Goal: Information Seeking & Learning: Learn about a topic

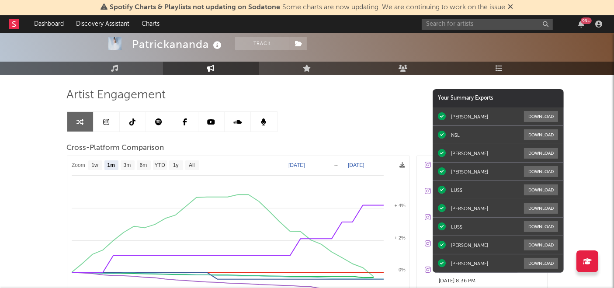
scroll to position [45, 0]
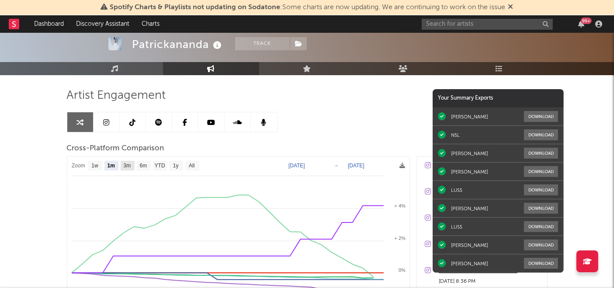
click at [129, 163] on text "3m" at bounding box center [126, 166] width 7 height 6
select select "3m"
type input "[DATE]"
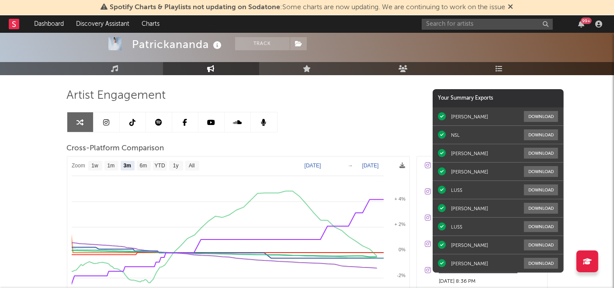
select select "3m"
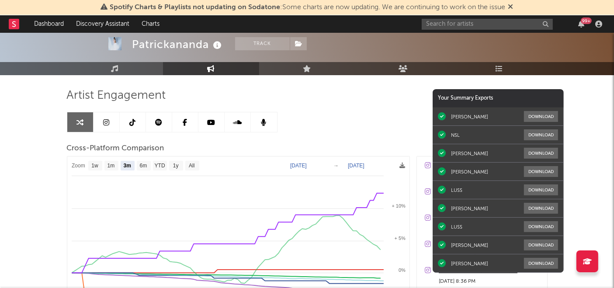
click at [20, 149] on div "Patrickananda Track [GEOGRAPHIC_DATA] | Alternative Edit Track Benchmark Summar…" at bounding box center [307, 217] width 614 height 459
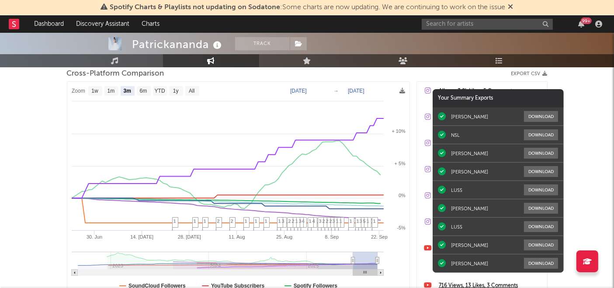
scroll to position [174, 0]
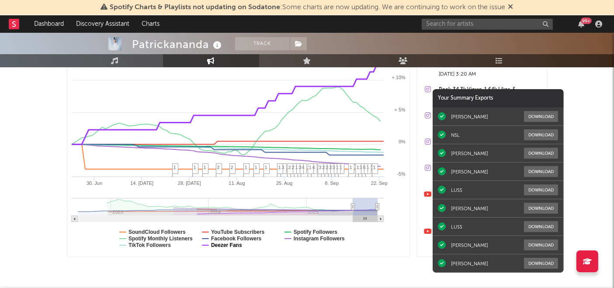
click at [218, 243] on text "Deezer Fans" at bounding box center [226, 245] width 31 height 6
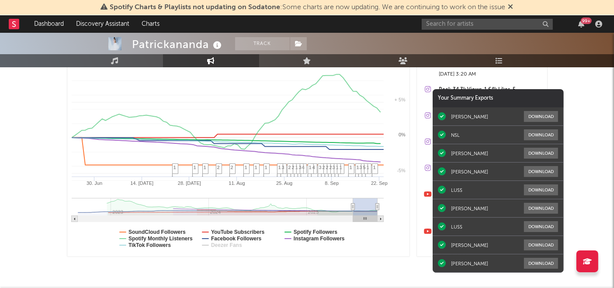
select select "3m"
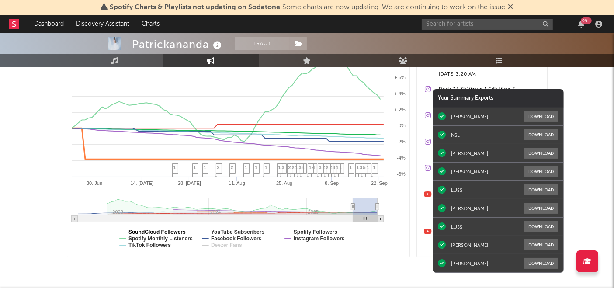
click at [174, 229] on text "SoundCloud Followers" at bounding box center [157, 232] width 57 height 6
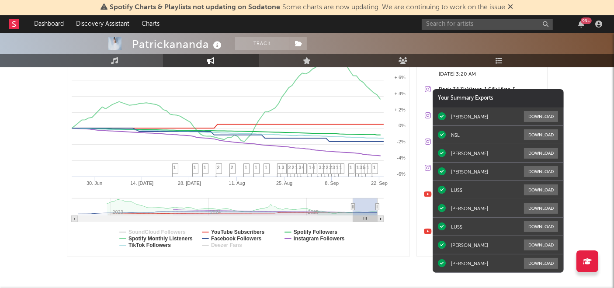
select select "3m"
click at [177, 240] on text "Spotify Monthly Listeners" at bounding box center [161, 239] width 64 height 6
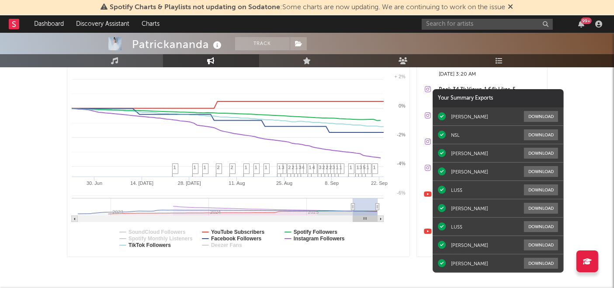
select select "3m"
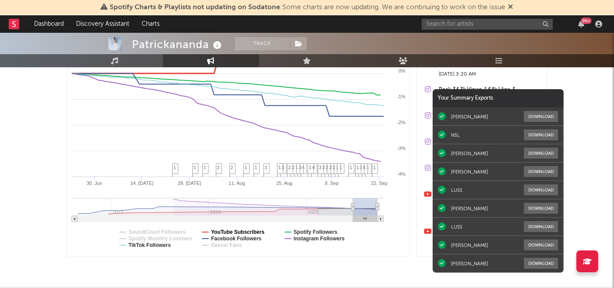
click at [246, 233] on text "YouTube Subscribers" at bounding box center [238, 232] width 54 height 6
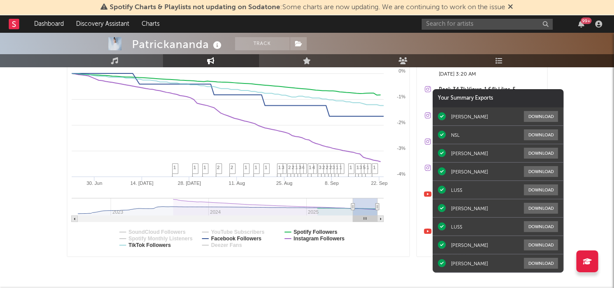
select select "3m"
click at [246, 237] on text "Facebook Followers" at bounding box center [236, 239] width 51 height 6
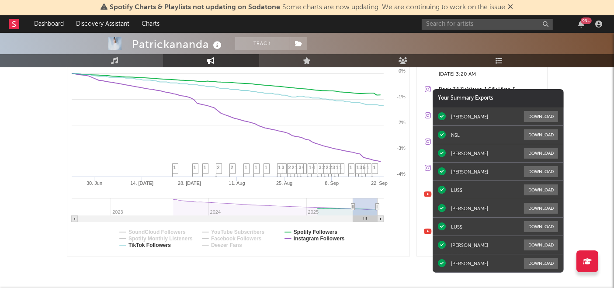
select select "3m"
click at [301, 232] on text "Spotify Followers" at bounding box center [315, 232] width 44 height 6
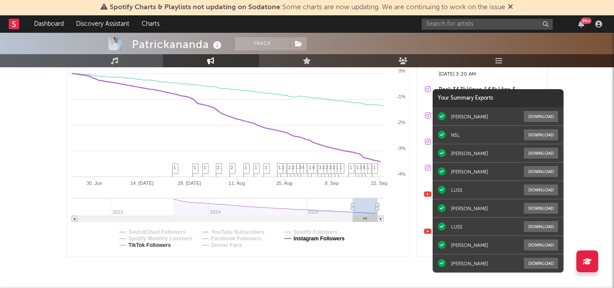
select select "3m"
click at [302, 239] on text "Instagram Followers" at bounding box center [318, 239] width 51 height 6
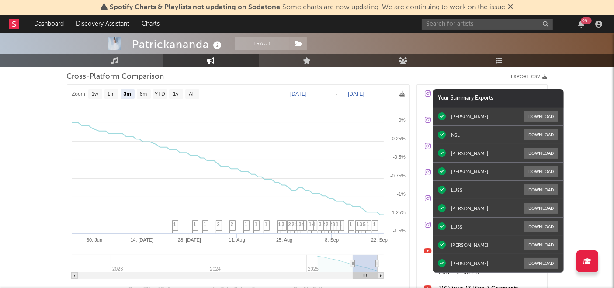
scroll to position [116, 0]
click at [189, 94] on text "All" at bounding box center [192, 95] width 6 height 6
select select "All"
type input "[DATE]"
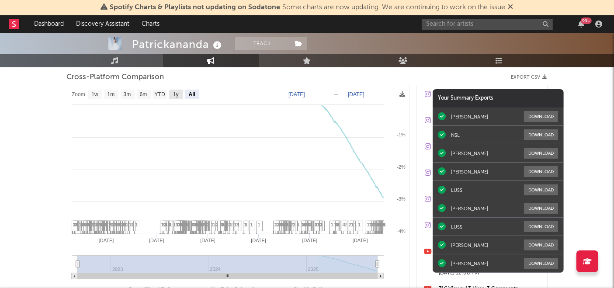
click at [178, 93] on text "1y" at bounding box center [176, 95] width 6 height 6
select select "1y"
type input "[DATE]"
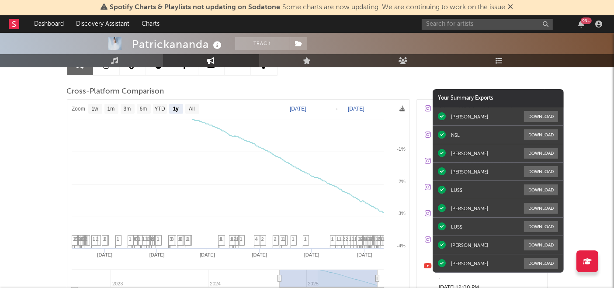
scroll to position [98, 0]
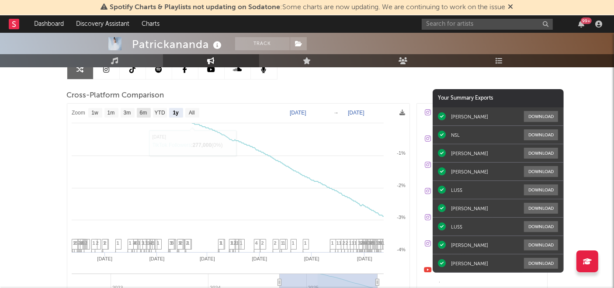
click at [146, 113] on text "6m" at bounding box center [142, 113] width 7 height 6
select select "6m"
type input "[DATE]"
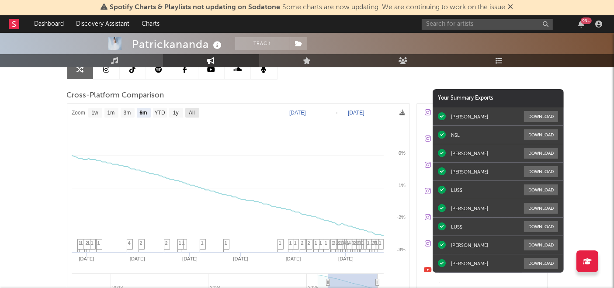
click at [196, 113] on rect at bounding box center [192, 113] width 14 height 10
select select "All"
type input "[DATE]"
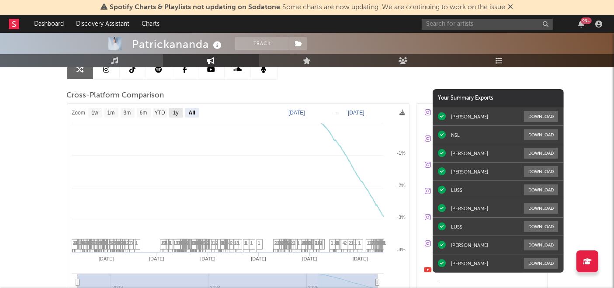
click at [176, 112] on text "1y" at bounding box center [176, 113] width 6 height 6
select select "1y"
type input "[DATE]"
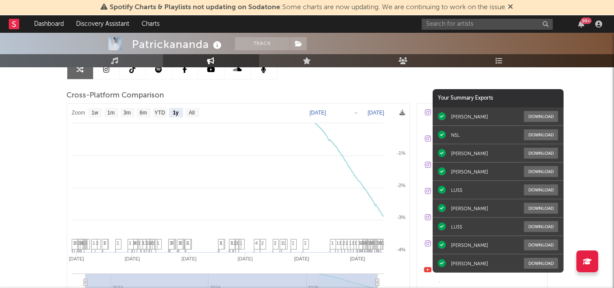
select select "1y"
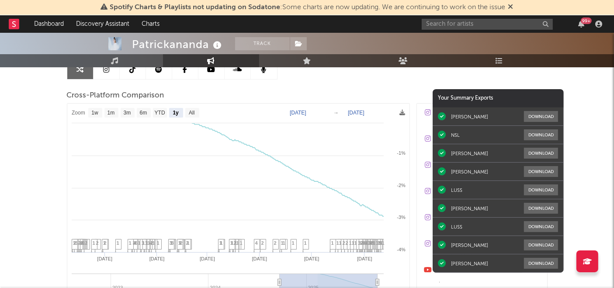
click at [36, 125] on div "Patrickananda Track [GEOGRAPHIC_DATA] | Alternative Edit Track Benchmark Summar…" at bounding box center [307, 164] width 614 height 459
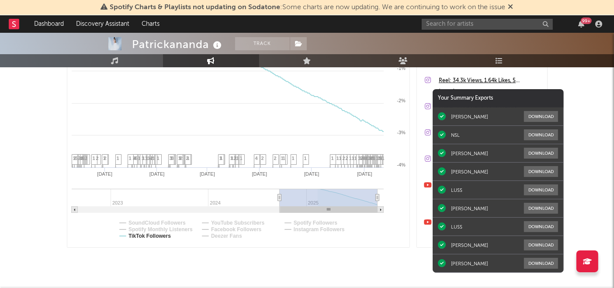
scroll to position [185, 0]
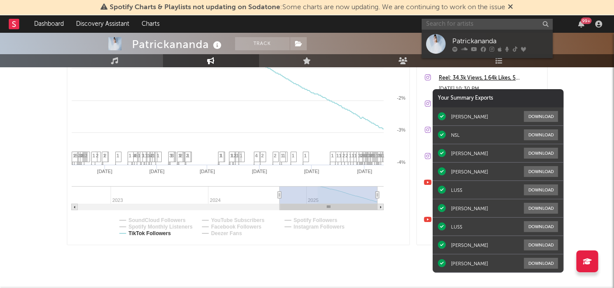
click at [475, 25] on input "text" at bounding box center [487, 24] width 131 height 11
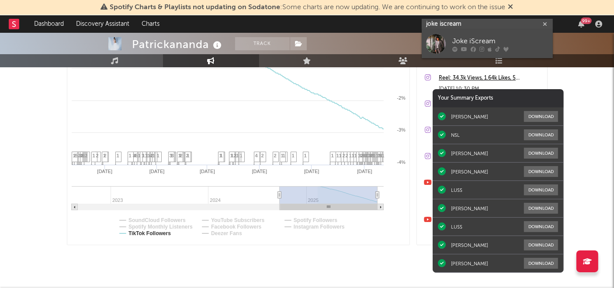
type input "joke iscream"
click at [453, 40] on div "Joke iScream" at bounding box center [501, 41] width 96 height 10
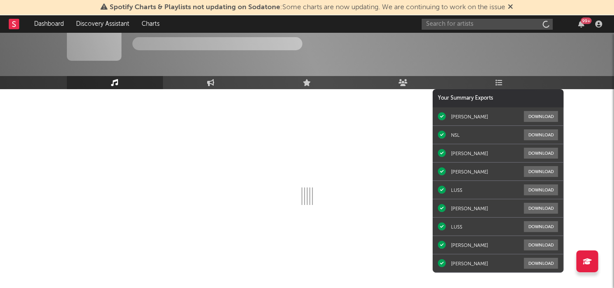
scroll to position [31, 0]
select select "1w"
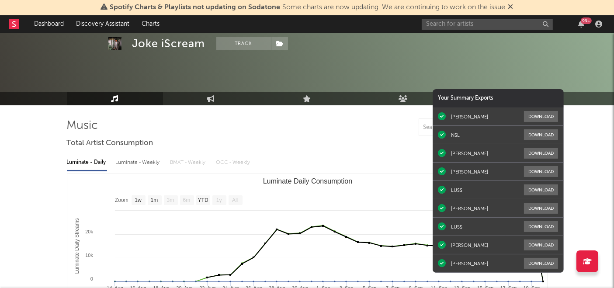
scroll to position [0, 0]
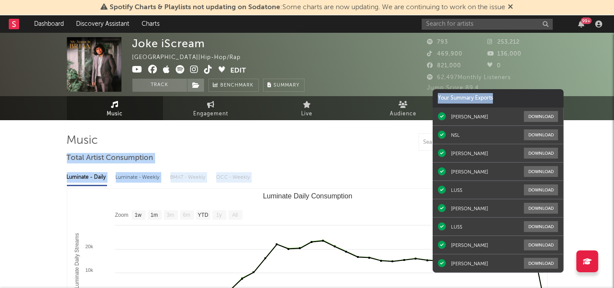
drag, startPoint x: 526, startPoint y: 100, endPoint x: 588, endPoint y: 133, distance: 70.2
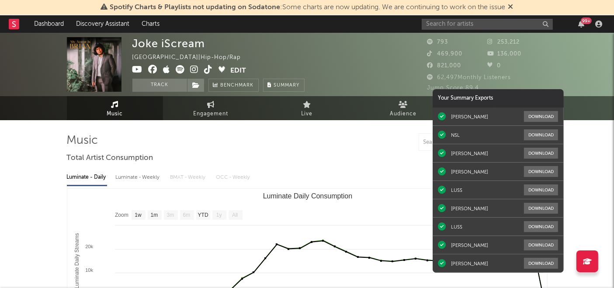
click at [310, 146] on div at bounding box center [307, 141] width 481 height 17
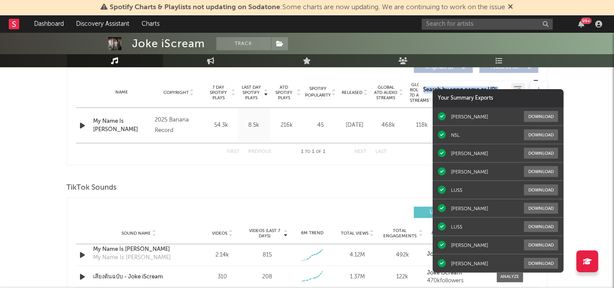
scroll to position [350, 0]
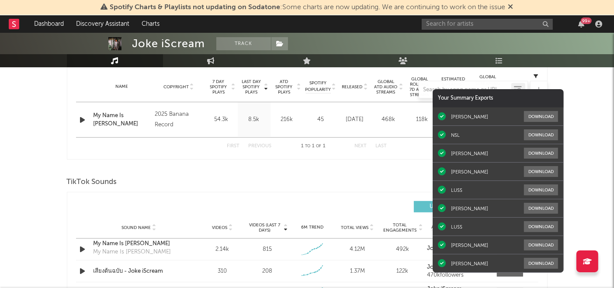
click at [500, 97] on div "Your Summary Exports" at bounding box center [498, 98] width 131 height 18
click at [499, 96] on div "Your Summary Exports" at bounding box center [498, 98] width 131 height 18
click at [478, 100] on div "Your Summary Exports" at bounding box center [498, 98] width 131 height 18
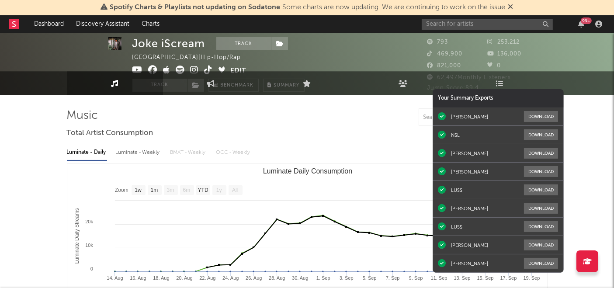
scroll to position [0, 0]
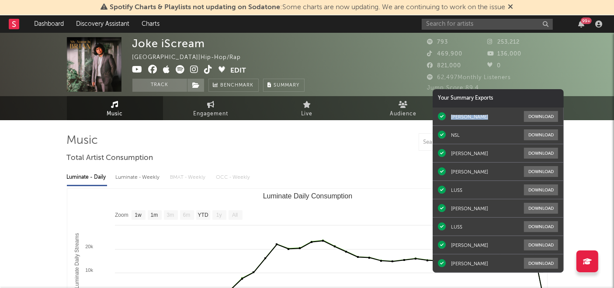
drag, startPoint x: 511, startPoint y: 101, endPoint x: 514, endPoint y: 107, distance: 7.1
click at [514, 107] on div "Your Summary Exports" at bounding box center [498, 98] width 131 height 18
click at [212, 110] on span "Engagement" at bounding box center [211, 114] width 35 height 10
select select "1w"
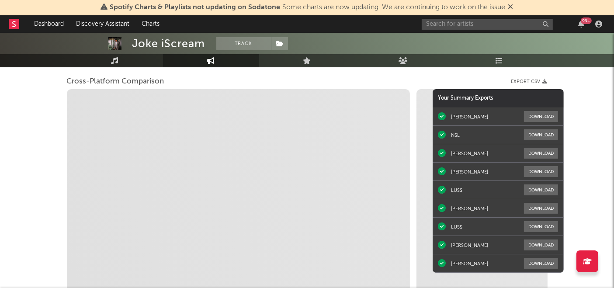
select select "1m"
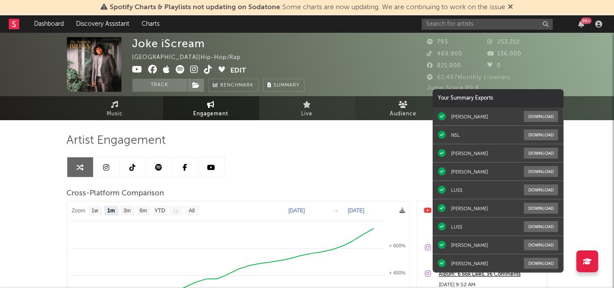
click at [409, 109] on span "Audience" at bounding box center [403, 114] width 27 height 10
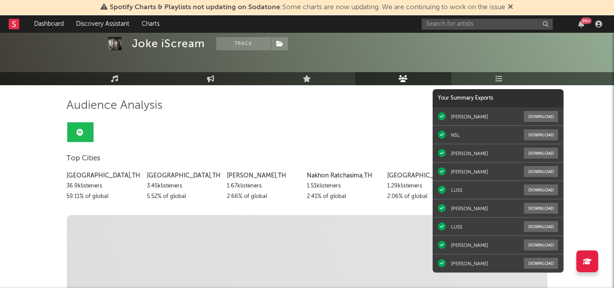
scroll to position [37, 0]
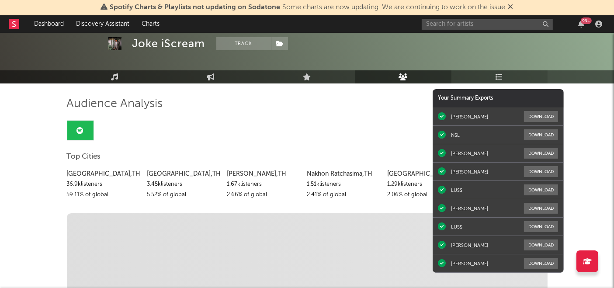
click at [503, 76] on icon at bounding box center [499, 76] width 7 height 7
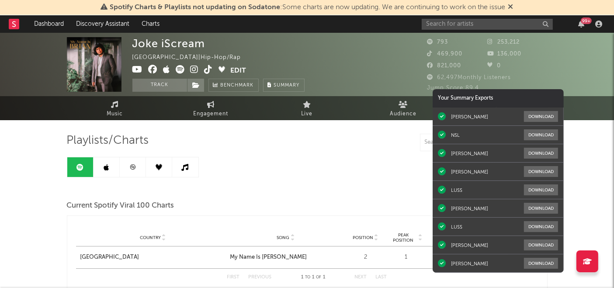
click at [21, 197] on div "Joke iScream [GEOGRAPHIC_DATA] | Hip-Hop/Rap Edit Track Benchmark Summary 793 2…" at bounding box center [307, 247] width 614 height 428
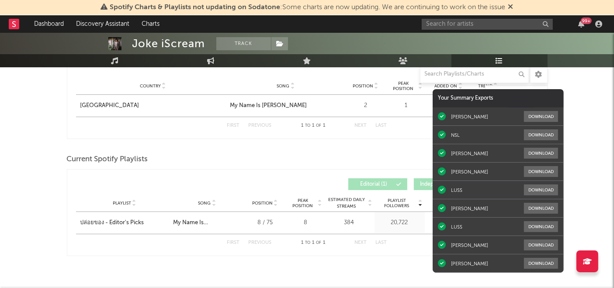
scroll to position [171, 0]
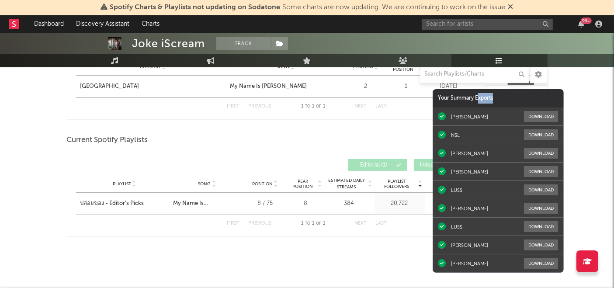
drag, startPoint x: 479, startPoint y: 97, endPoint x: 520, endPoint y: 95, distance: 41.1
click at [520, 95] on div "Your Summary Exports" at bounding box center [498, 98] width 131 height 18
click at [519, 84] on div at bounding box center [521, 87] width 19 height 7
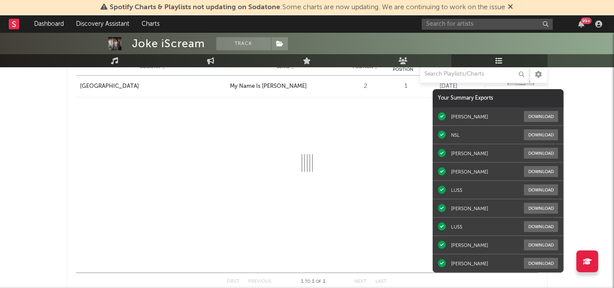
select select "1w"
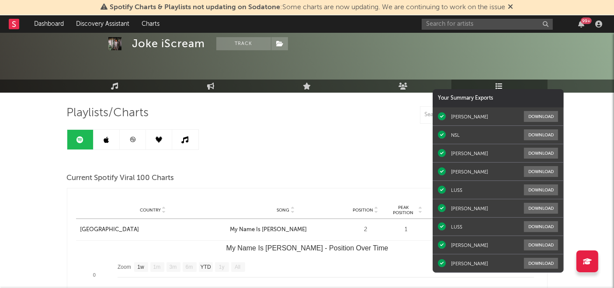
scroll to position [9, 0]
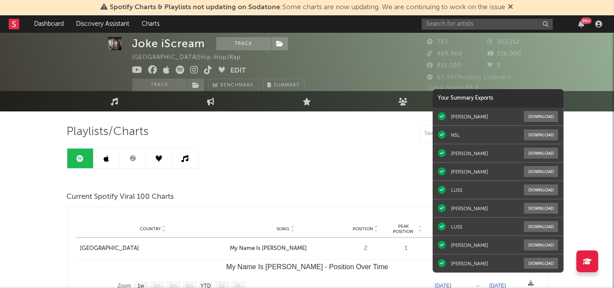
click at [136, 71] on icon at bounding box center [137, 70] width 10 height 9
click at [208, 69] on icon at bounding box center [209, 70] width 8 height 9
